Goal: Task Accomplishment & Management: Manage account settings

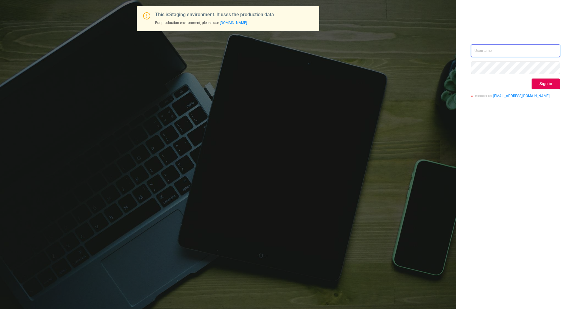
click at [496, 48] on input "text" at bounding box center [515, 50] width 89 height 13
type input "[EMAIL_ADDRESS][DOMAIN_NAME]"
drag, startPoint x: 541, startPoint y: 85, endPoint x: 441, endPoint y: 103, distance: 101.9
click at [541, 85] on button "Sign in" at bounding box center [545, 83] width 28 height 11
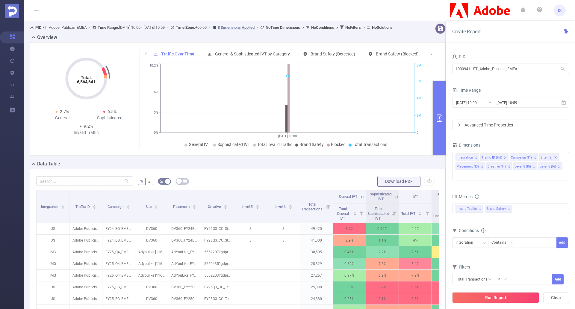
click at [441, 125] on button "primary" at bounding box center [439, 118] width 13 height 74
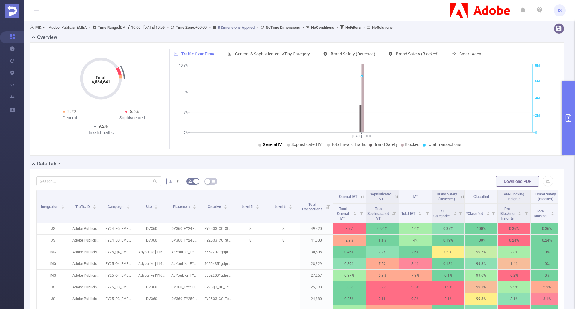
click at [274, 160] on div "Total: 6,564,641 Total: 6,564,641 2.7% General 6.5% Sophisticated 9.2% Invalid …" at bounding box center [297, 101] width 539 height 118
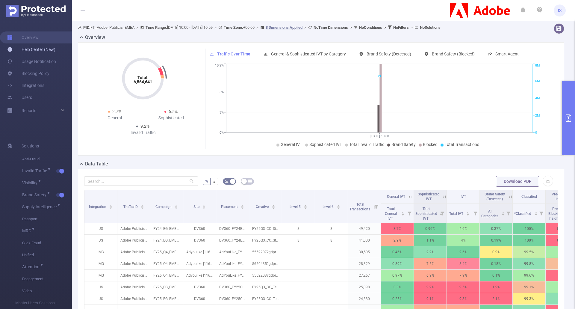
click at [41, 49] on link "Help Center (New)" at bounding box center [31, 49] width 48 height 12
click at [38, 61] on link "Usage Notification" at bounding box center [31, 61] width 49 height 12
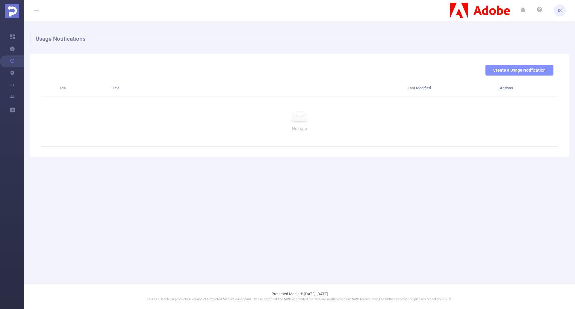
click at [517, 66] on button "Create a Usage Notification" at bounding box center [519, 70] width 68 height 11
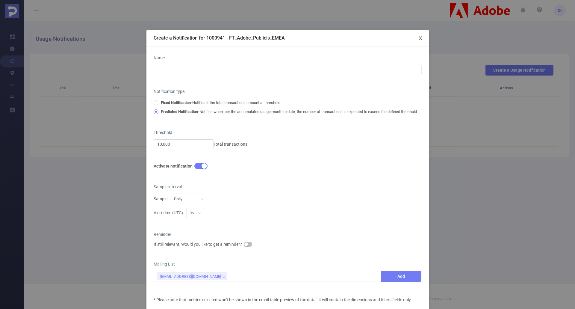
click at [422, 35] on span "Close" at bounding box center [420, 38] width 17 height 17
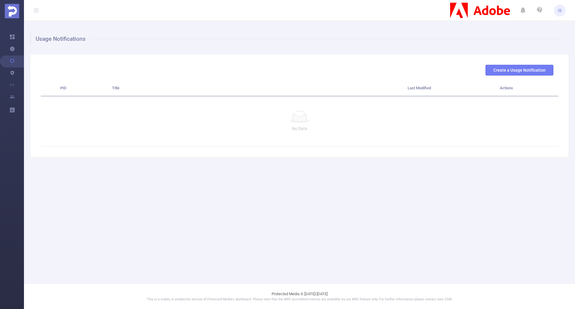
click at [518, 70] on button "Create a Usage Notification" at bounding box center [519, 70] width 68 height 11
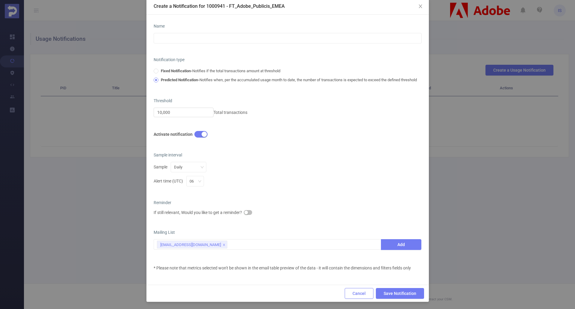
click at [359, 291] on button "Cancel" at bounding box center [359, 293] width 29 height 11
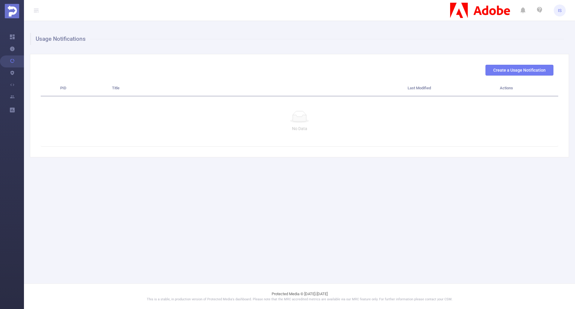
scroll to position [2, 0]
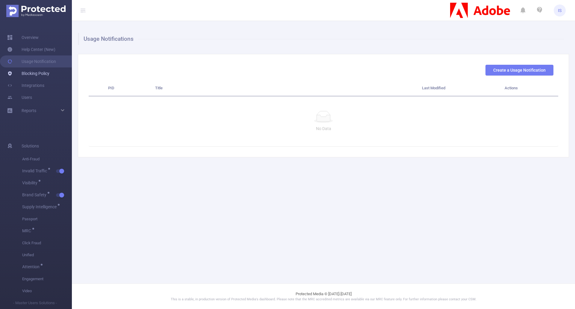
click at [41, 74] on link "Blocking Policy" at bounding box center [28, 73] width 42 height 12
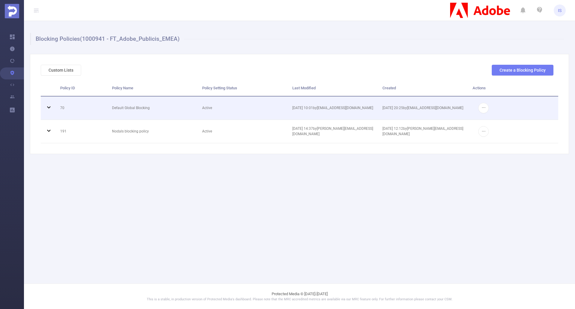
click at [49, 108] on icon at bounding box center [48, 107] width 7 height 7
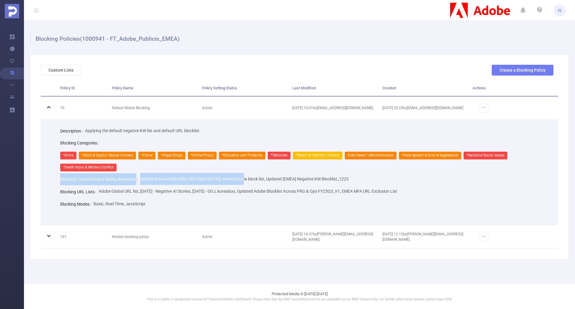
drag, startPoint x: 61, startPoint y: 178, endPoint x: 311, endPoint y: 189, distance: 250.5
click at [244, 177] on div "Blocking Custom Brand Safety Keywords Default Keyword Blocklist (REVISED [DATE]…" at bounding box center [304, 179] width 488 height 12
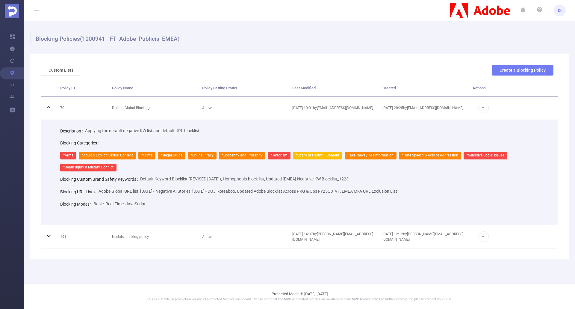
click at [329, 186] on div "Adobe Global URL list, [DATE] - Negative AI Stories, [DATE] - DOJ, koreaboo, Up…" at bounding box center [247, 191] width 298 height 12
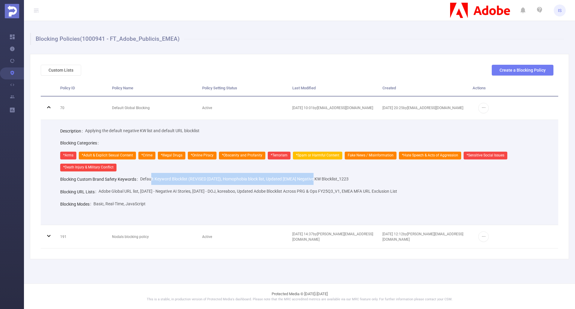
drag, startPoint x: 153, startPoint y: 177, endPoint x: 339, endPoint y: 177, distance: 185.6
click at [318, 175] on div "Default Keyword Blocklist (REVISED [DATE]), Homophobia block list, Updated [EME…" at bounding box center [244, 179] width 208 height 12
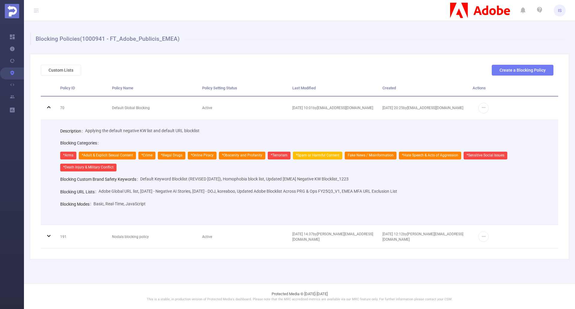
click at [397, 178] on div "Blocking Custom Brand Safety Keywords Default Keyword Blocklist (REVISED [DATE]…" at bounding box center [304, 179] width 488 height 12
drag, startPoint x: 95, startPoint y: 189, endPoint x: 411, endPoint y: 177, distance: 316.0
click at [411, 177] on div "Description Applying the default negative KW list and default URL blocklist Blo…" at bounding box center [304, 167] width 493 height 85
click at [397, 189] on span "Adobe Global URL list, [DATE] - Negative AI Stories, [DATE] - DOJ, koreaboo, Up…" at bounding box center [247, 191] width 298 height 5
drag, startPoint x: 93, startPoint y: 204, endPoint x: 148, endPoint y: 202, distance: 54.8
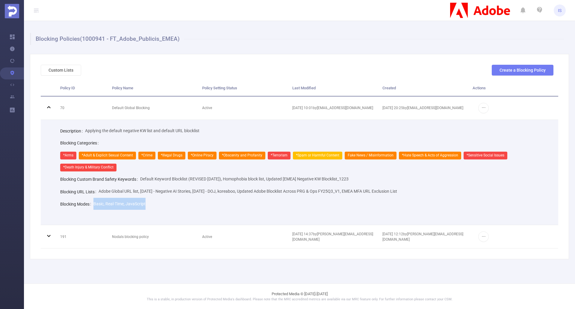
click at [148, 202] on div "Blocking Modes Basic, Real-Time, JavaScript" at bounding box center [304, 204] width 488 height 12
click at [177, 204] on div "Blocking Modes Basic, Real-Time, JavaScript" at bounding box center [304, 204] width 488 height 12
click at [534, 63] on div "Custom Lists Create a Blocking Policy Policy ID Policy Name Policy Setting Stat…" at bounding box center [299, 156] width 539 height 205
click at [529, 68] on button "Create a Blocking Policy" at bounding box center [522, 70] width 62 height 11
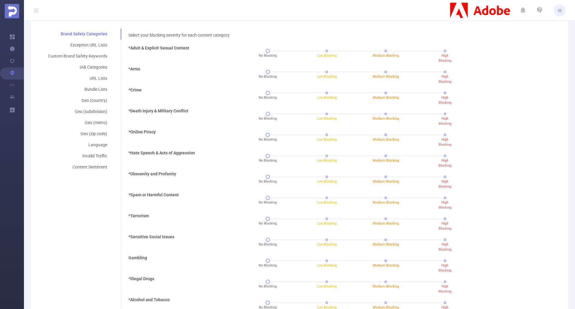
scroll to position [120, 0]
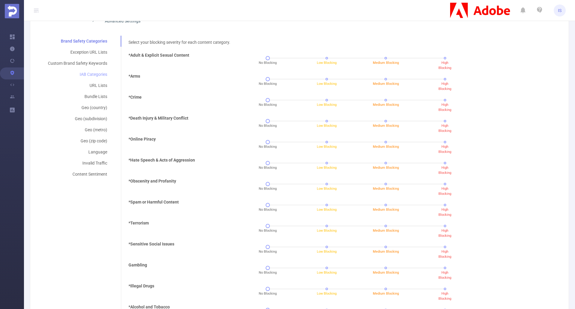
click at [103, 74] on div "IAB Categories" at bounding box center [78, 74] width 74 height 11
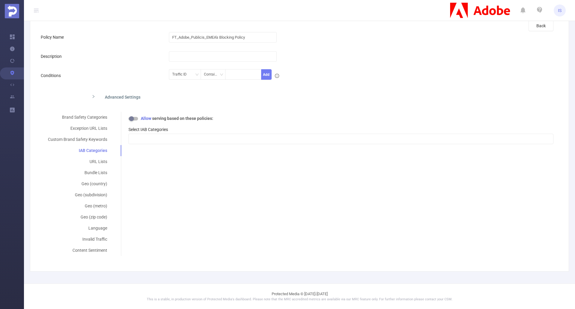
click at [134, 119] on button "button" at bounding box center [133, 119] width 10 height 4
click at [147, 141] on div at bounding box center [341, 139] width 418 height 10
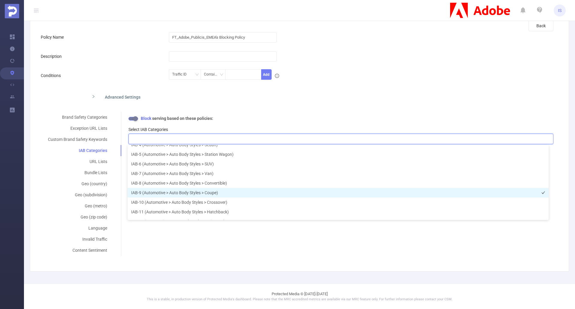
scroll to position [60, 0]
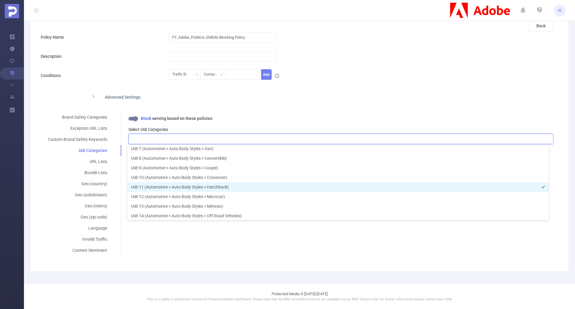
click at [198, 182] on li "IAB-11 (Automotive > Auto Body Styles > Hatchback)" at bounding box center [338, 187] width 421 height 10
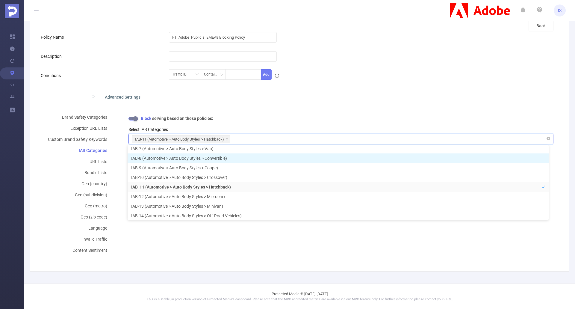
scroll to position [59, 0]
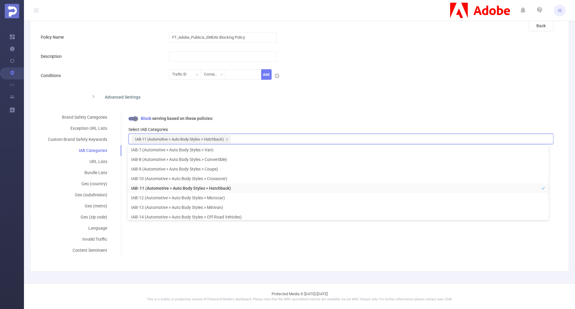
click at [131, 118] on button "button" at bounding box center [133, 119] width 10 height 4
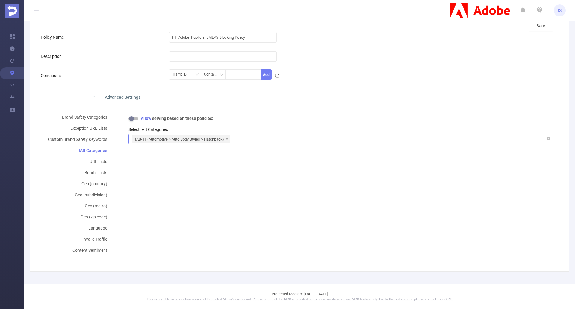
click at [227, 138] on icon "icon: close" at bounding box center [226, 139] width 3 height 3
click at [93, 98] on div "Advanced Settings" at bounding box center [240, 96] width 307 height 13
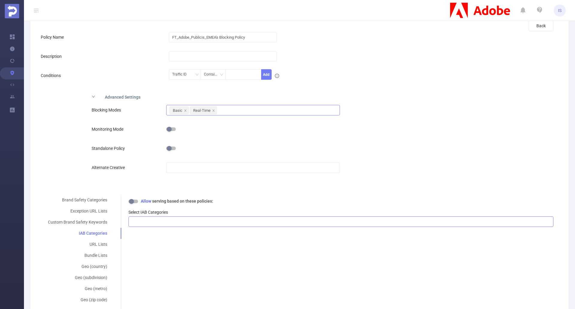
click at [241, 111] on div "Basic Real-Time" at bounding box center [252, 110] width 167 height 10
click at [172, 97] on div "Advanced Settings" at bounding box center [240, 96] width 307 height 13
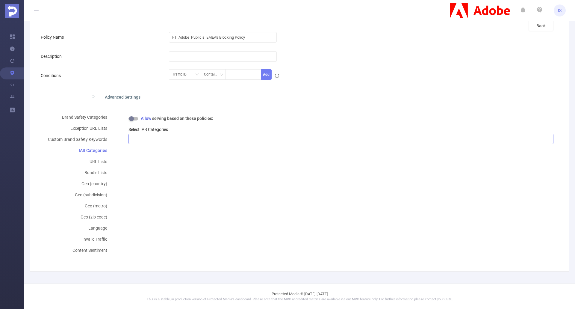
click at [121, 93] on div "Advanced Settings" at bounding box center [240, 96] width 307 height 13
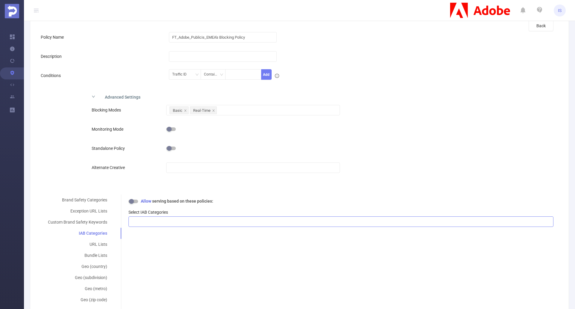
click at [171, 127] on span at bounding box center [171, 129] width 10 height 5
click at [173, 130] on button "button" at bounding box center [171, 129] width 10 height 4
click at [169, 147] on button "button" at bounding box center [171, 148] width 10 height 4
click at [167, 150] on button "button" at bounding box center [171, 148] width 10 height 4
click at [169, 131] on button "button" at bounding box center [171, 129] width 10 height 4
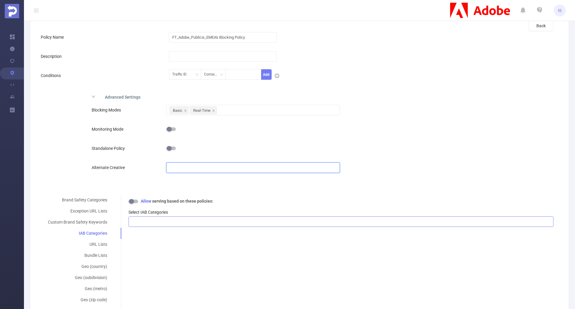
click at [180, 163] on input "text" at bounding box center [253, 167] width 174 height 10
click at [240, 123] on div at bounding box center [253, 129] width 174 height 12
click at [94, 94] on div "Advanced Settings" at bounding box center [240, 96] width 307 height 13
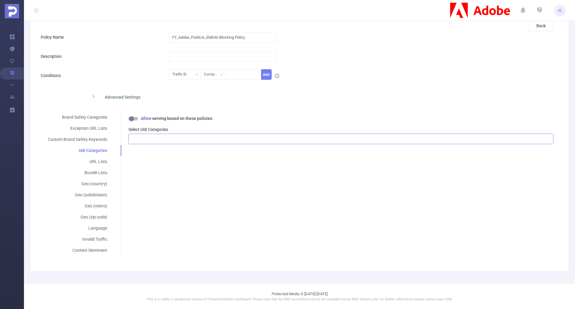
scroll to position [0, 0]
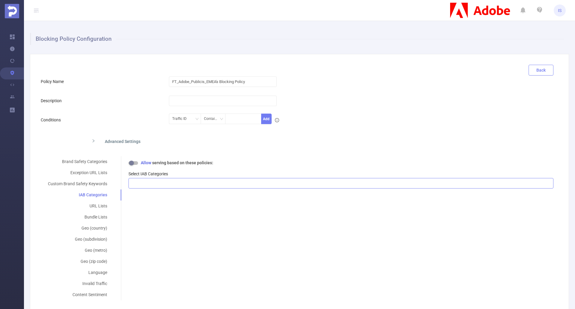
click at [534, 68] on button "Back" at bounding box center [540, 70] width 25 height 11
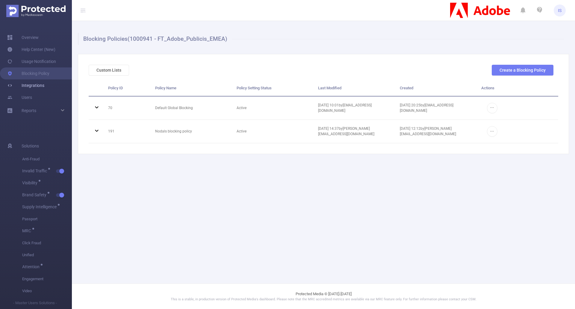
click at [36, 84] on link "Integrations" at bounding box center [25, 85] width 37 height 12
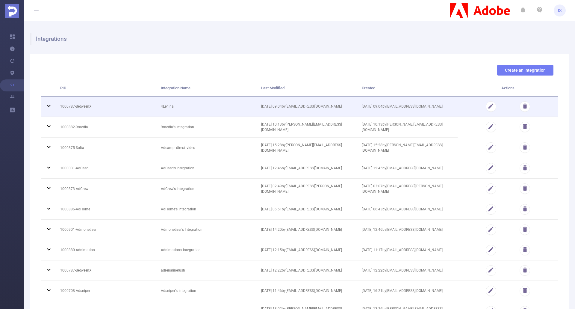
click at [48, 106] on icon at bounding box center [48, 105] width 7 height 7
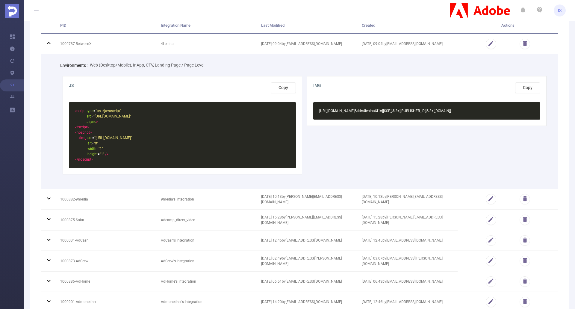
scroll to position [30, 0]
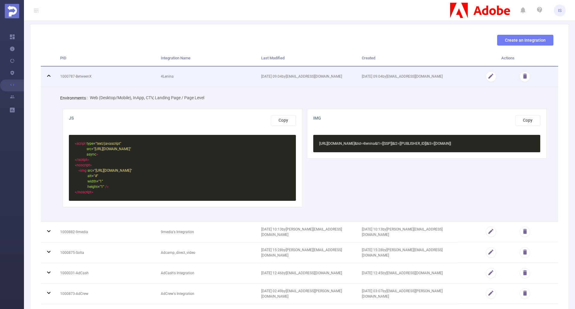
click at [50, 77] on icon at bounding box center [48, 75] width 7 height 7
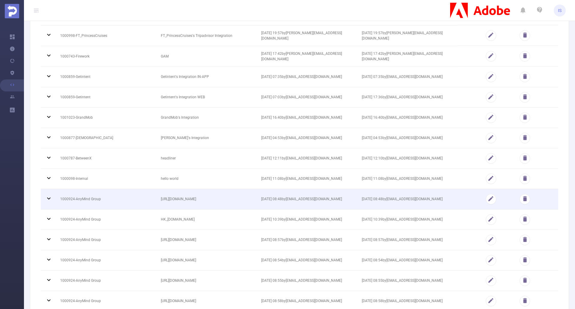
scroll to position [2095, 0]
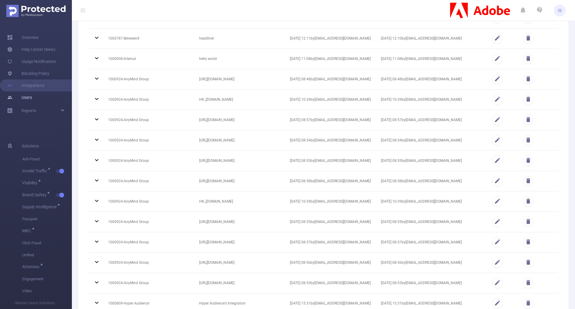
click at [31, 98] on link "Users" at bounding box center [19, 97] width 25 height 12
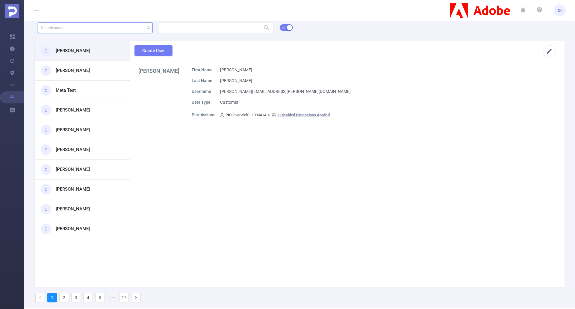
click at [91, 25] on input "text" at bounding box center [95, 27] width 115 height 10
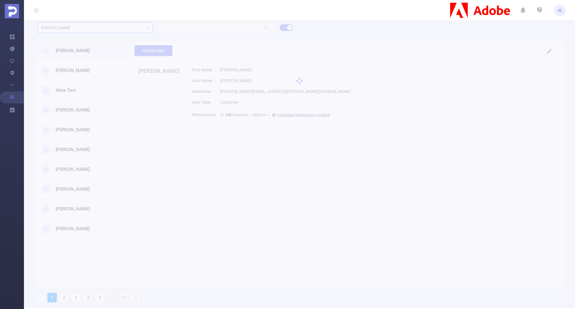
type input "[PERSON_NAME]"
click at [165, 2] on header "IS" at bounding box center [287, 10] width 575 height 21
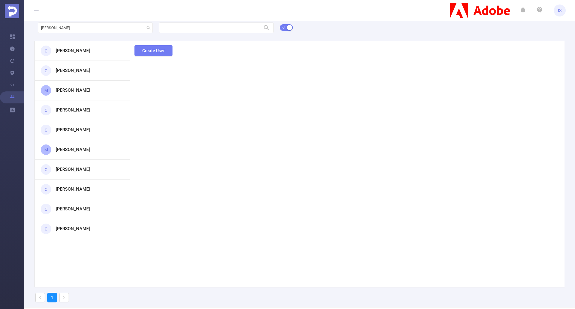
click at [75, 70] on h3 "[PERSON_NAME]" at bounding box center [73, 70] width 34 height 7
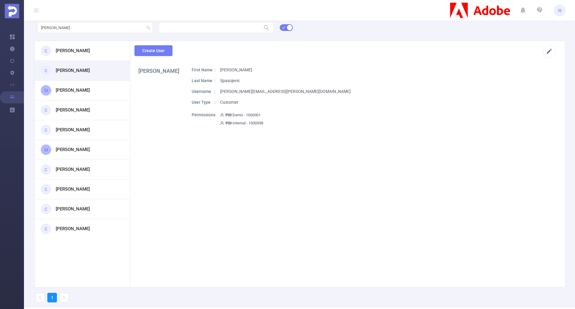
click at [76, 90] on h3 "[PERSON_NAME]" at bounding box center [73, 90] width 34 height 7
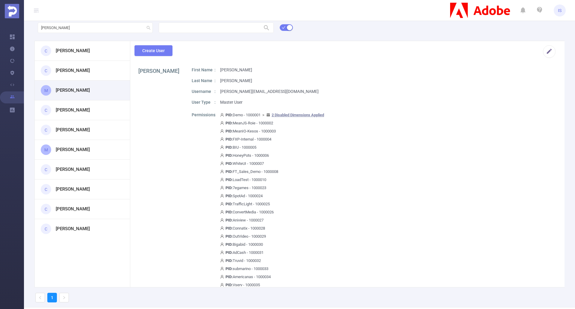
click at [73, 152] on h3 "[PERSON_NAME]" at bounding box center [73, 149] width 34 height 7
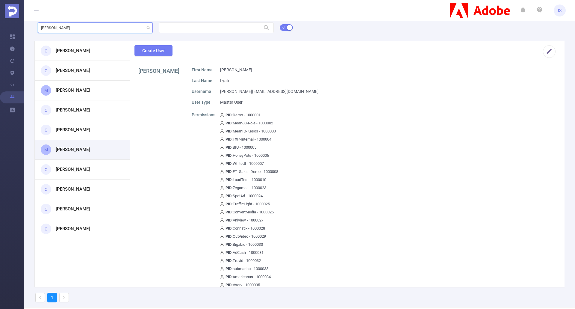
click at [77, 27] on input "[PERSON_NAME]" at bounding box center [95, 27] width 115 height 10
click at [109, 11] on header "IS" at bounding box center [287, 10] width 575 height 21
click at [285, 28] on icon "icon: check" at bounding box center [284, 28] width 4 height 4
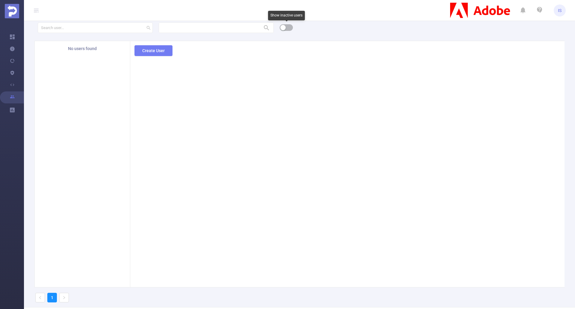
click at [292, 27] on button "button" at bounding box center [286, 27] width 13 height 7
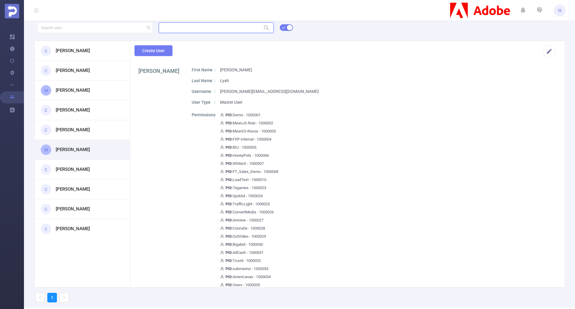
click at [183, 28] on input "text" at bounding box center [216, 27] width 115 height 10
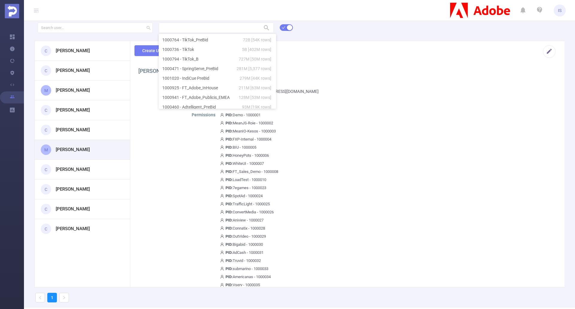
click at [327, 35] on div "C [PERSON_NAME] C [PERSON_NAME] M [PERSON_NAME] C [PERSON_NAME] C [PERSON_NAME]…" at bounding box center [299, 164] width 551 height 285
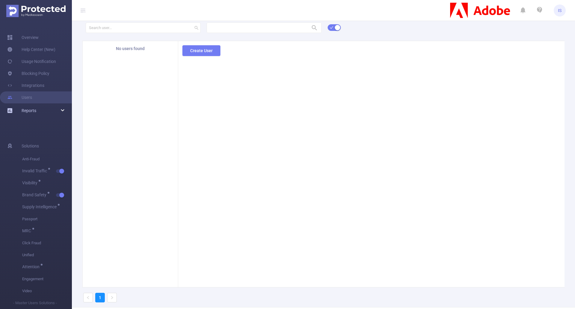
click at [63, 109] on div "Reports" at bounding box center [36, 110] width 72 height 12
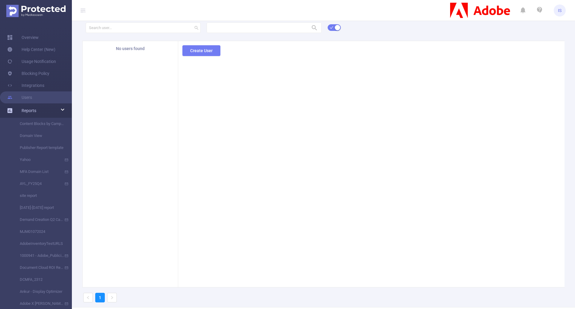
click at [34, 111] on span "Reports" at bounding box center [29, 110] width 15 height 5
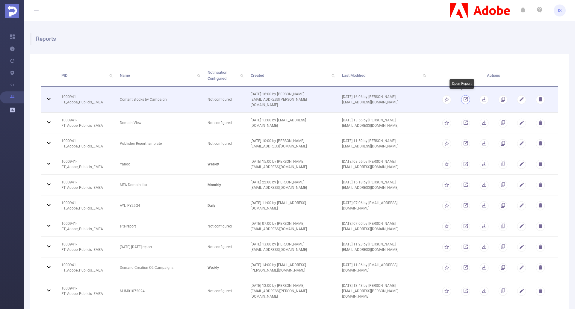
click at [464, 98] on link "button" at bounding box center [465, 100] width 6 height 4
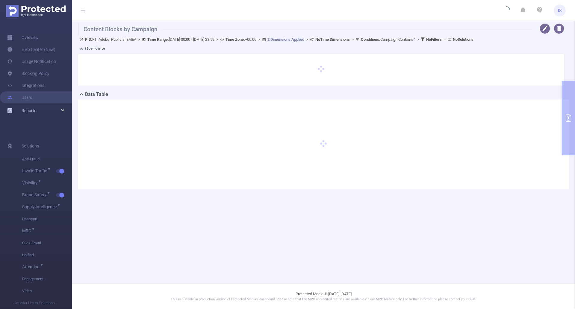
click at [63, 113] on div "Reports" at bounding box center [36, 110] width 72 height 12
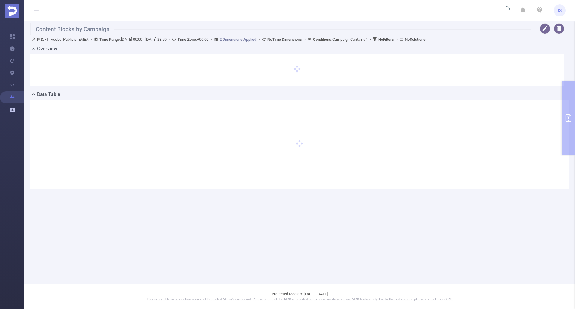
drag, startPoint x: 129, startPoint y: 40, endPoint x: 178, endPoint y: 41, distance: 49.1
click at [178, 41] on span "PID: FT_Adobe_Publicis_EMEA > Time Range: [DATE] 00:00 - [DATE] 23:59 > Time Zo…" at bounding box center [229, 39] width 394 height 4
click at [269, 5] on header "IS" at bounding box center [287, 10] width 575 height 21
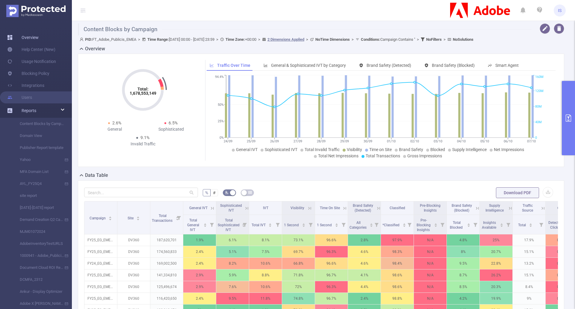
click at [37, 37] on link "Overview" at bounding box center [22, 37] width 31 height 12
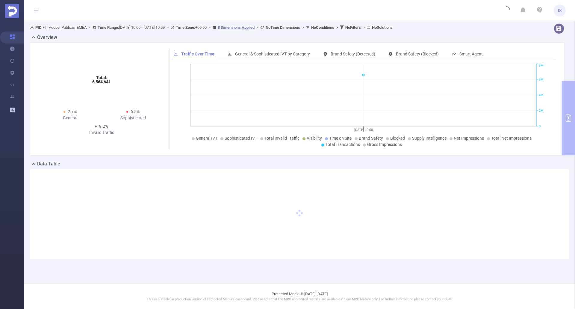
type input "[DATE] 10:00"
type input "[DATE] 10:59"
